Goal: Task Accomplishment & Management: Use online tool/utility

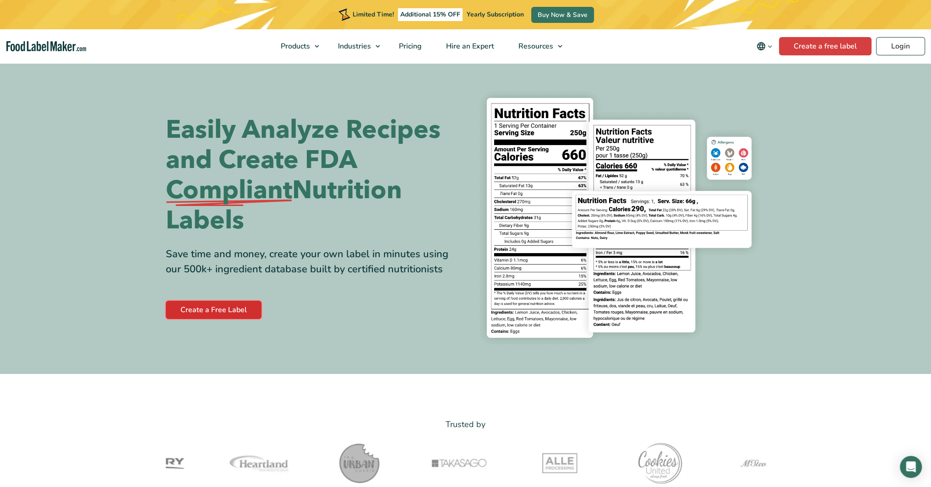
click at [225, 311] on link "Create a Free Label" at bounding box center [214, 310] width 96 height 18
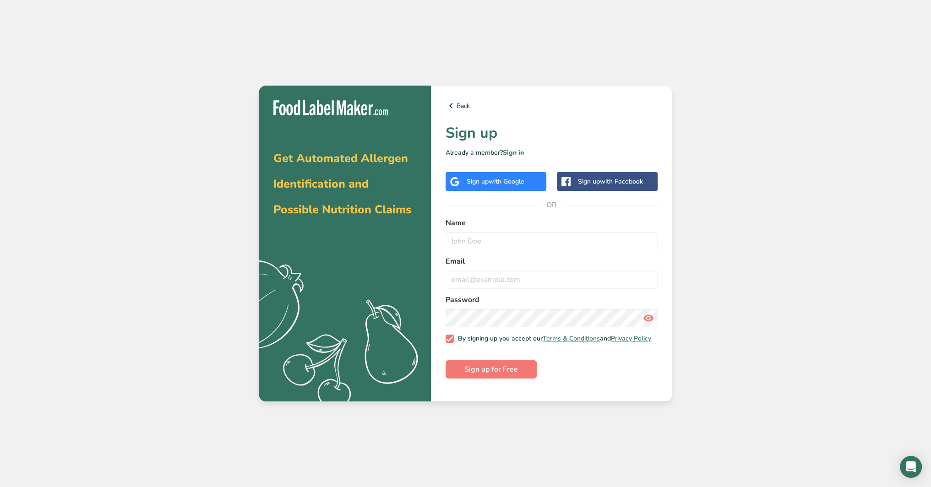
click at [593, 177] on div "Sign up with Facebook" at bounding box center [610, 182] width 65 height 10
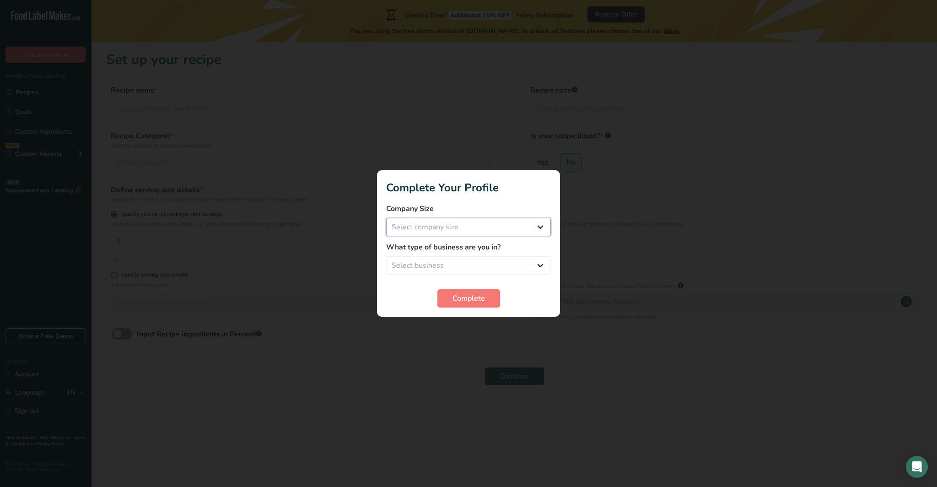
click at [547, 229] on select "Select company size Fewer than 10 Employees 10 to 50 Employees 51 to 500 Employ…" at bounding box center [468, 227] width 165 height 18
select select "1"
click at [386, 218] on select "Select company size Fewer than 10 Employees 10 to 50 Employees 51 to 500 Employ…" at bounding box center [468, 227] width 165 height 18
click at [525, 268] on select "Select business Packaged Food Manufacturer Restaurant & Cafe Bakery Meal Plans …" at bounding box center [468, 265] width 165 height 18
select select "3"
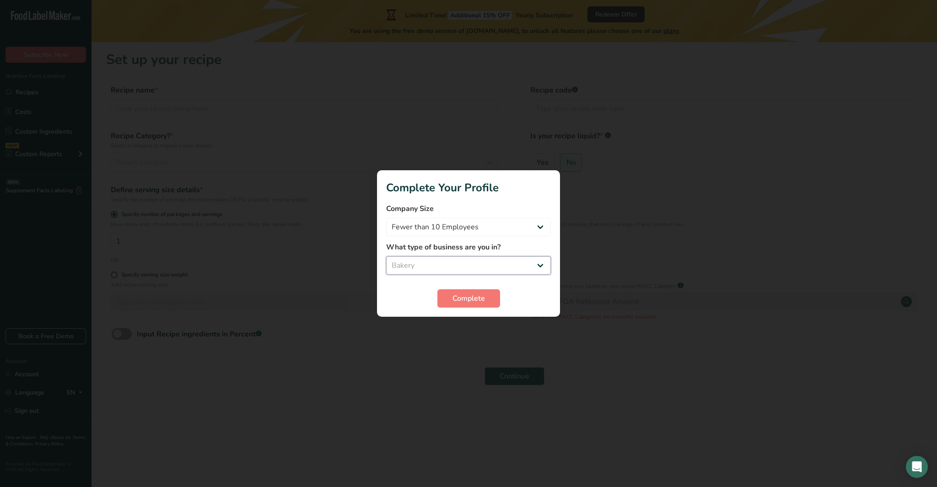
click at [386, 256] on select "Select business Packaged Food Manufacturer Restaurant & Cafe Bakery Meal Plans …" at bounding box center [468, 265] width 165 height 18
click at [454, 295] on span "Complete" at bounding box center [469, 298] width 32 height 11
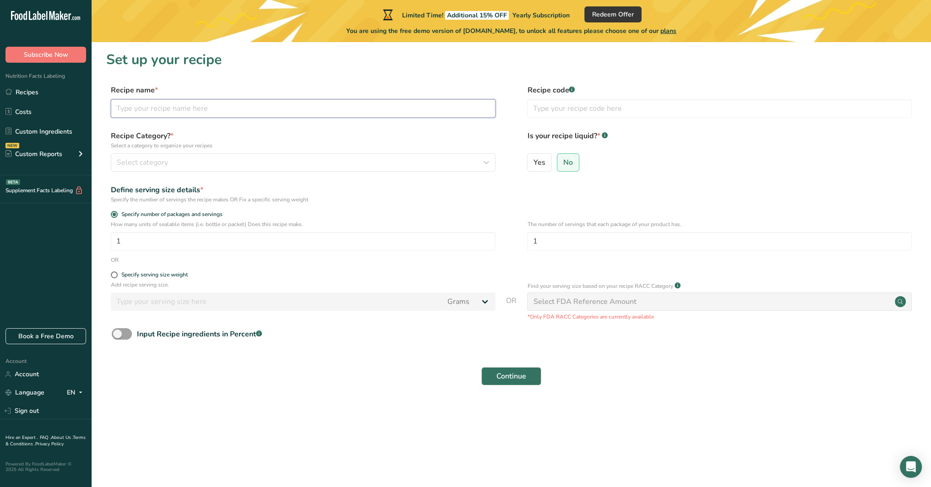
click at [210, 109] on input "text" at bounding box center [303, 108] width 384 height 18
type input "Dubai Chocolate"
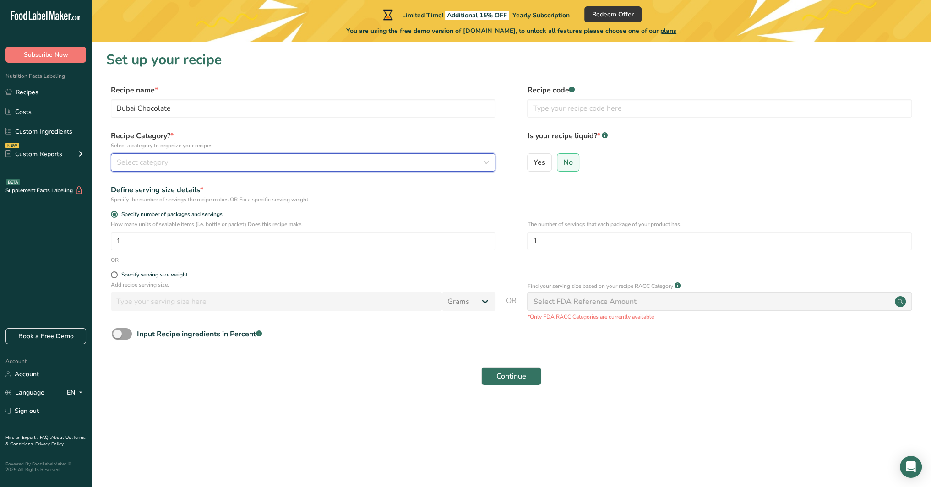
click at [487, 166] on icon "button" at bounding box center [486, 162] width 11 height 16
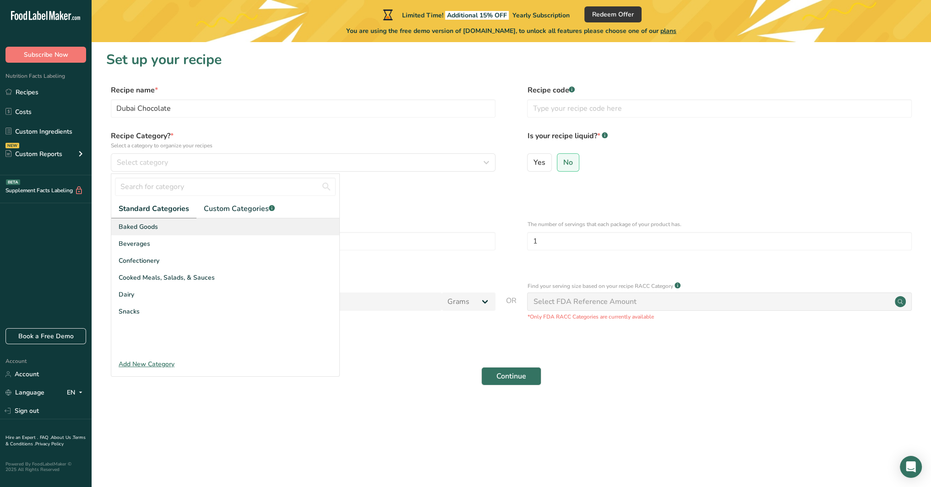
click at [139, 226] on span "Baked Goods" at bounding box center [138, 227] width 39 height 10
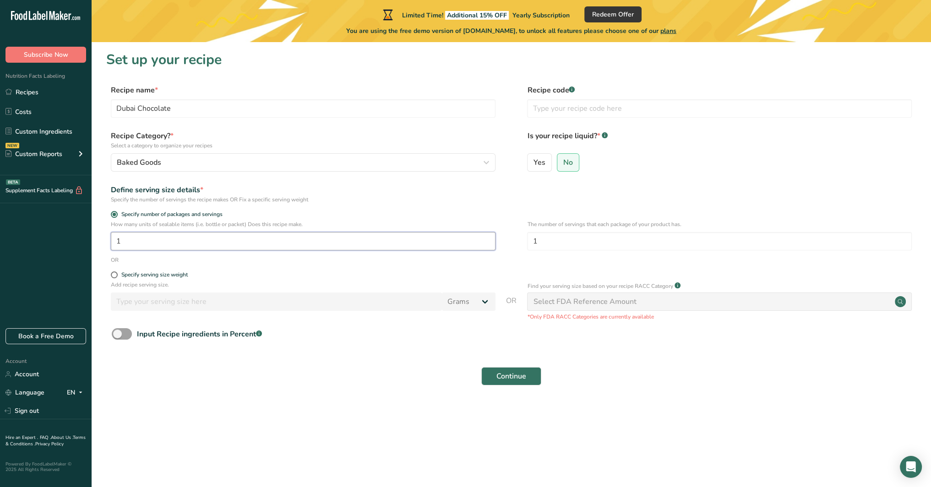
click at [161, 242] on input "1" at bounding box center [303, 241] width 384 height 18
type input "11"
click at [574, 248] on input "1" at bounding box center [719, 241] width 384 height 18
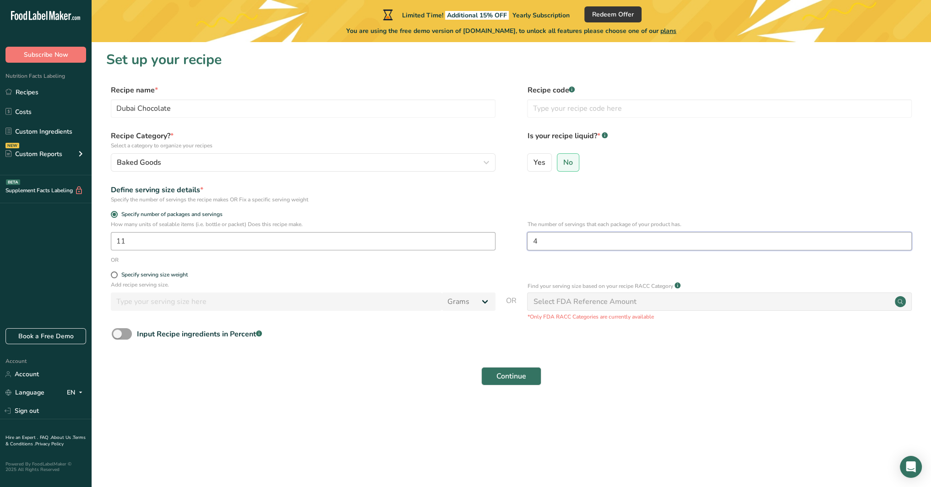
type input "4"
click at [207, 244] on input "11" at bounding box center [303, 241] width 384 height 18
type input "1"
click at [522, 376] on span "Continue" at bounding box center [511, 376] width 30 height 11
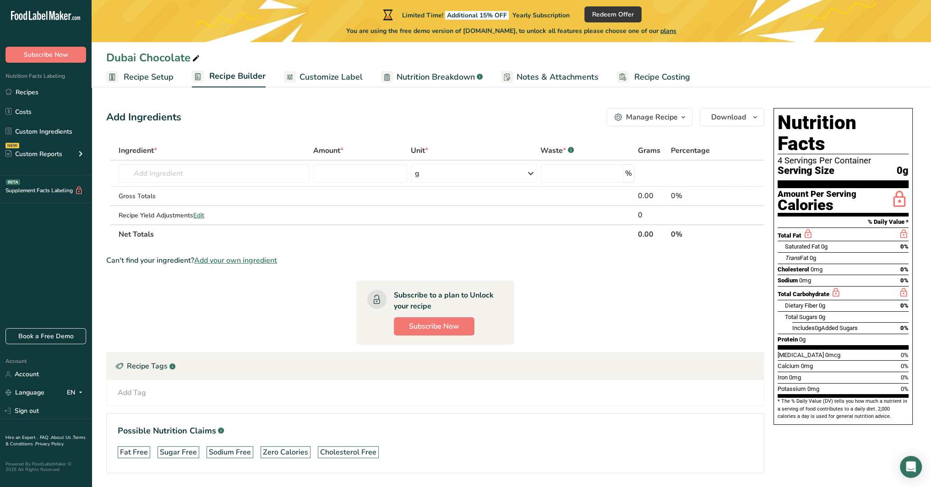
click at [325, 77] on span "Customize Label" at bounding box center [330, 77] width 63 height 12
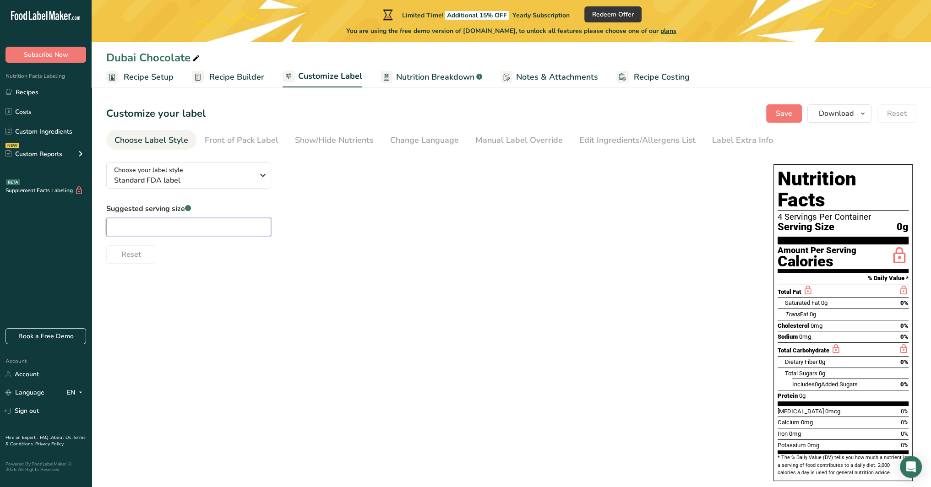
click at [216, 223] on input "text" at bounding box center [188, 227] width 165 height 18
type input "50g"
click at [349, 290] on div "Choose your label style Standard FDA label USA (FDA) Standard FDA label Tabular…" at bounding box center [511, 322] width 810 height 335
click at [815, 284] on div "Total Fat" at bounding box center [842, 291] width 131 height 14
